Goal: Check status: Check status

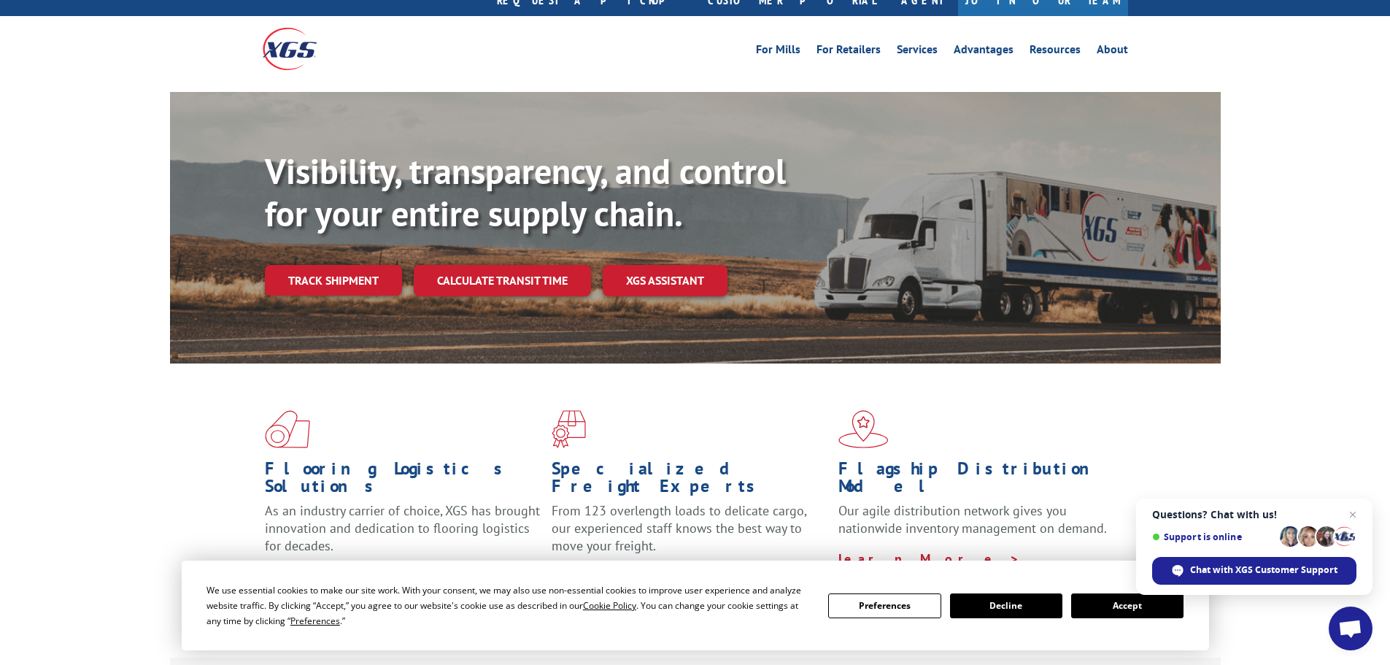
scroll to position [73, 0]
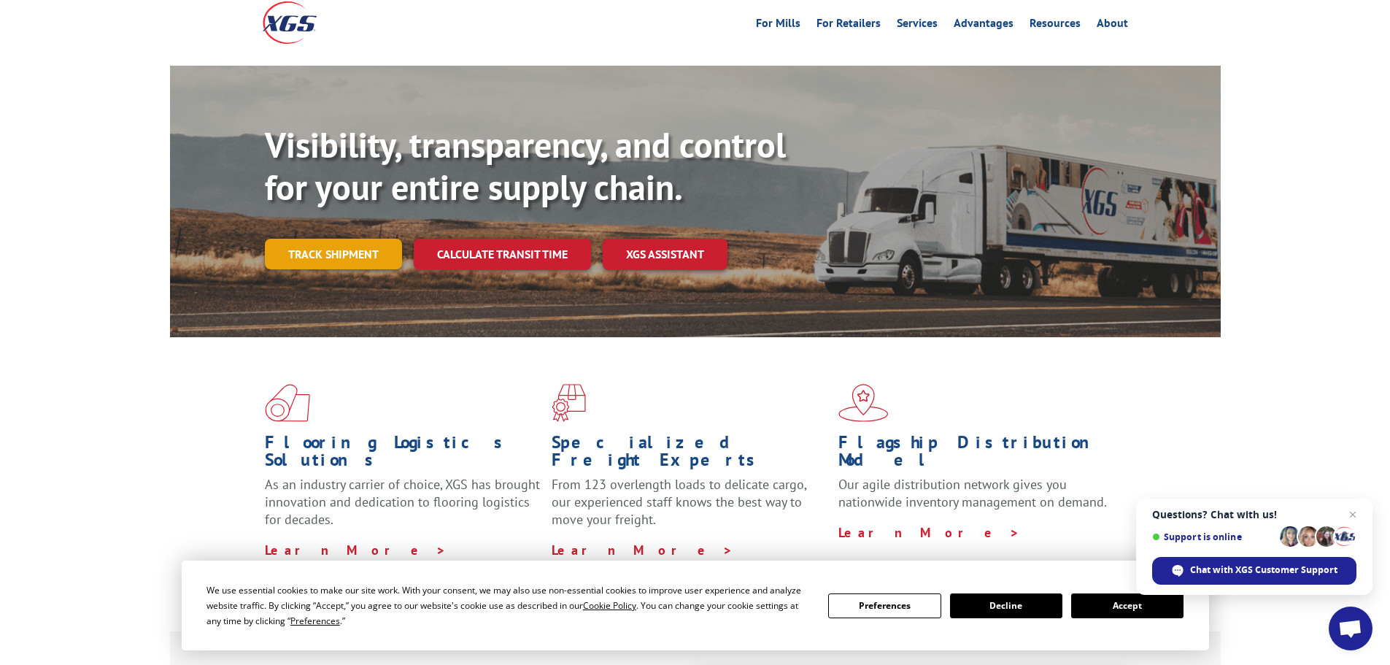
click at [350, 239] on link "Track shipment" at bounding box center [333, 254] width 137 height 31
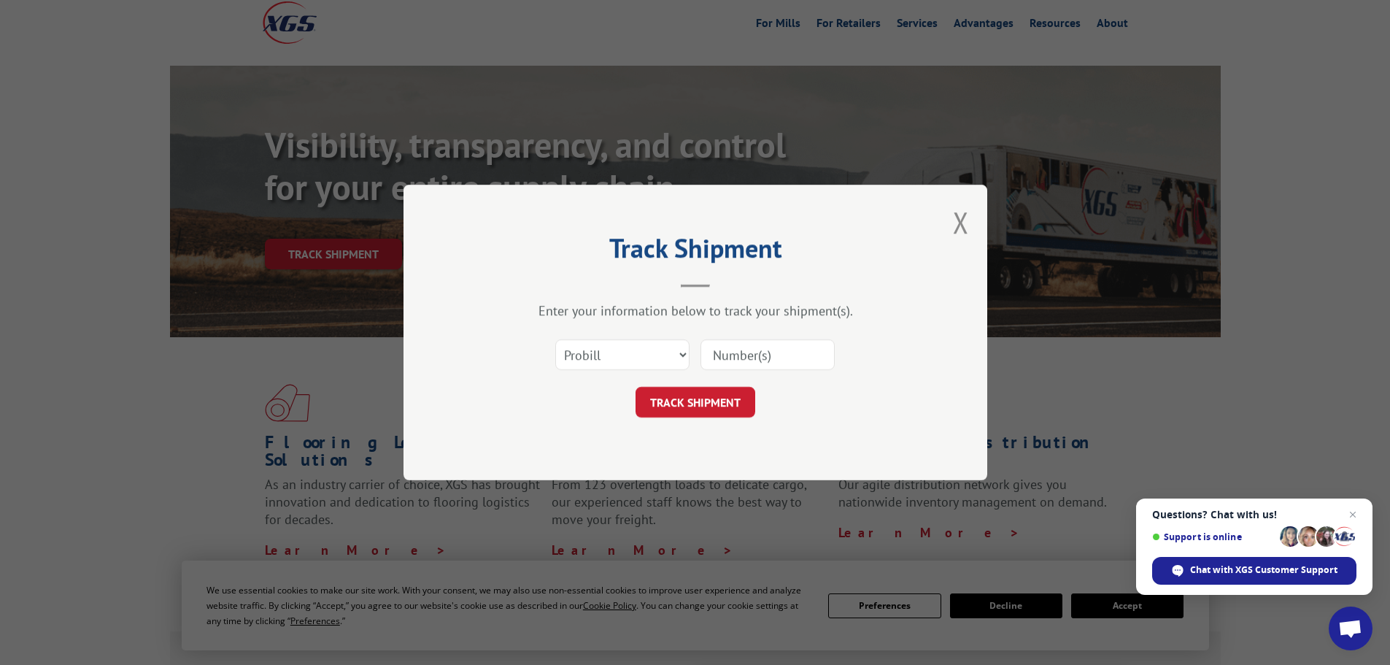
click at [707, 360] on input at bounding box center [767, 354] width 134 height 31
paste input "17471181"
type input "17471181"
click at [702, 404] on button "TRACK SHIPMENT" at bounding box center [695, 402] width 120 height 31
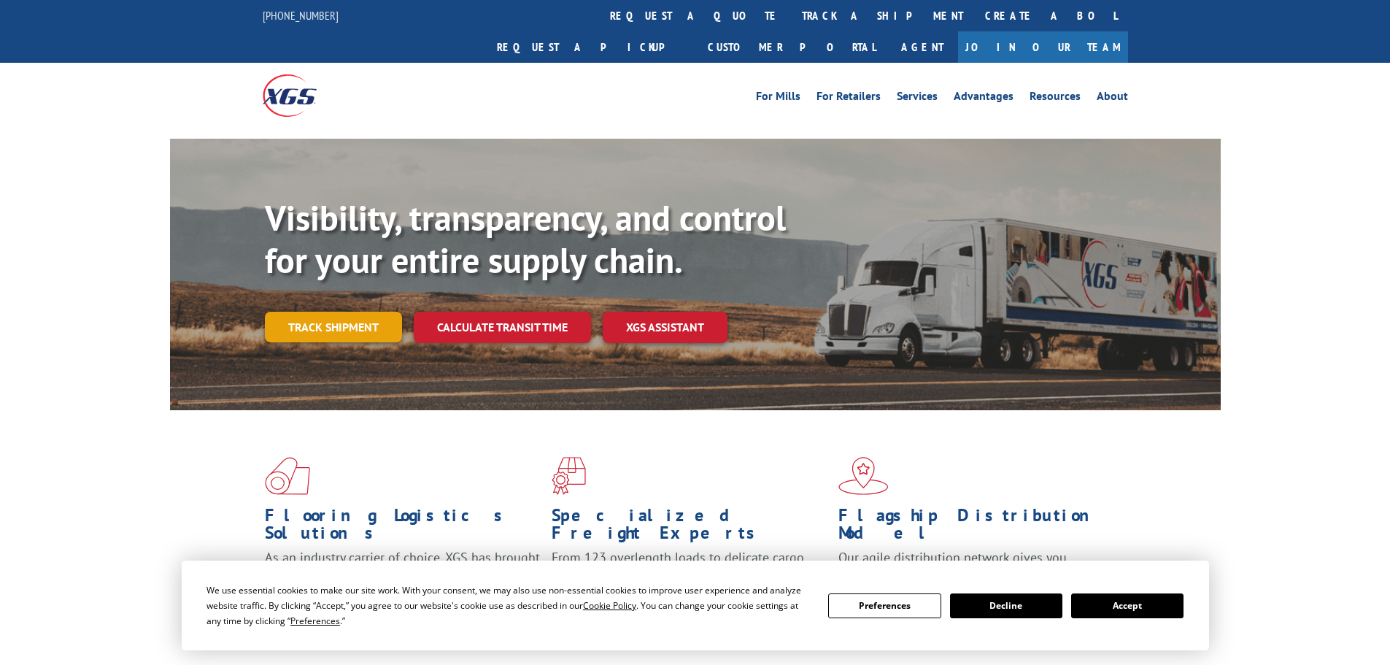
click at [303, 311] on link "Track shipment" at bounding box center [333, 326] width 137 height 31
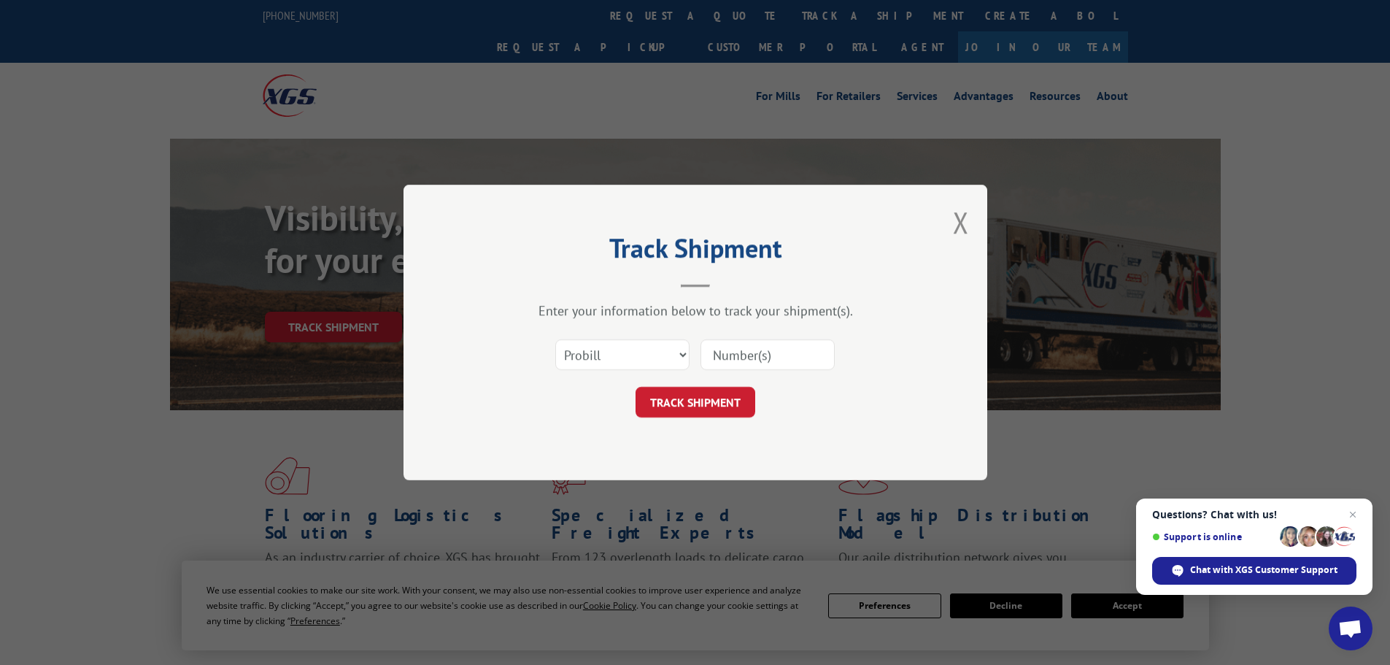
click at [755, 360] on input at bounding box center [767, 354] width 134 height 31
paste input "17229819"
type input "17229819"
click at [688, 398] on button "TRACK SHIPMENT" at bounding box center [695, 402] width 120 height 31
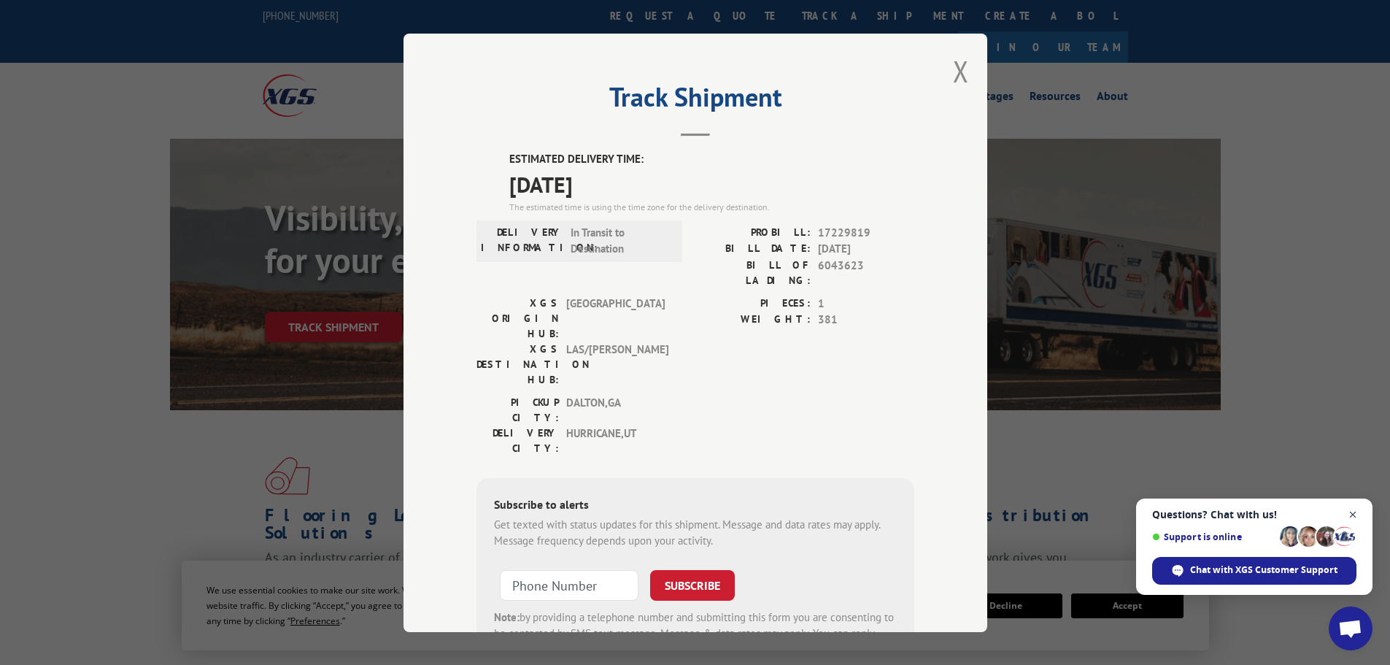
click at [1357, 515] on span "Close chat" at bounding box center [1353, 515] width 18 height 18
